Goal: Register for event/course

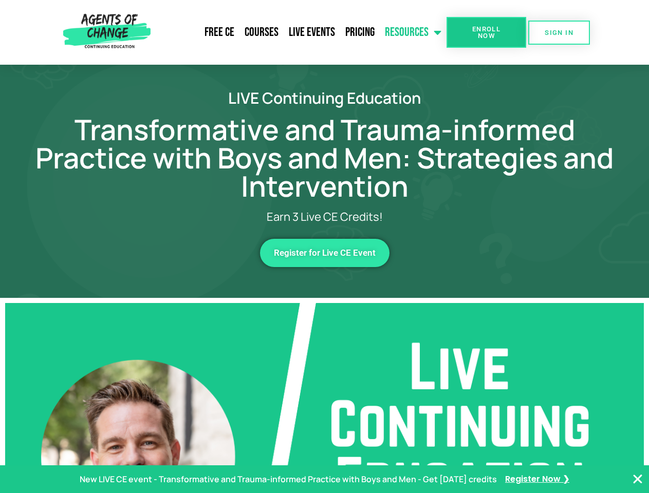
click at [413, 32] on link "Resources" at bounding box center [413, 33] width 67 height 26
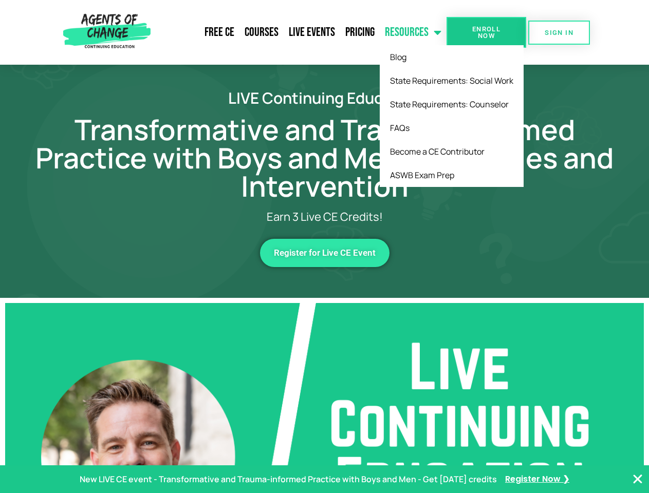
click at [486, 32] on span "Enroll Now" at bounding box center [486, 32] width 47 height 13
click at [559, 32] on span "SIGN IN" at bounding box center [558, 32] width 29 height 7
click at [325, 253] on span "Register for Live CE Event" at bounding box center [325, 253] width 102 height 9
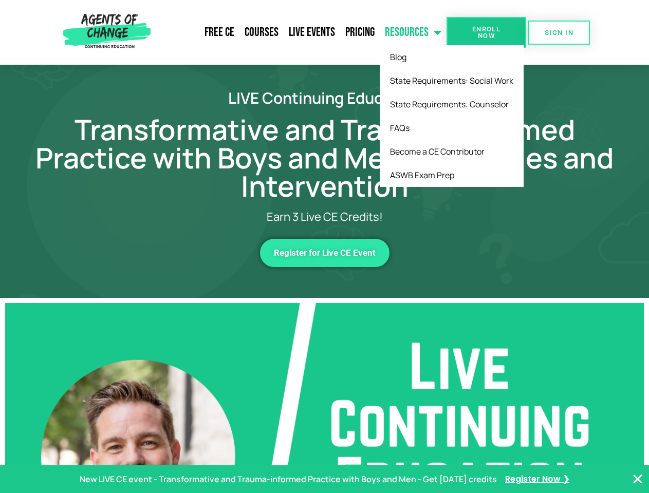
click at [325, 253] on span "Register for Live CE Event" at bounding box center [325, 253] width 102 height 9
click at [324, 479] on p "New LIVE CE event - Transformative and Trauma-informed Practice with Boys and M…" at bounding box center [288, 479] width 417 height 15
click at [637, 479] on icon "Close Banner" at bounding box center [637, 479] width 12 height 12
